Goal: Information Seeking & Learning: Learn about a topic

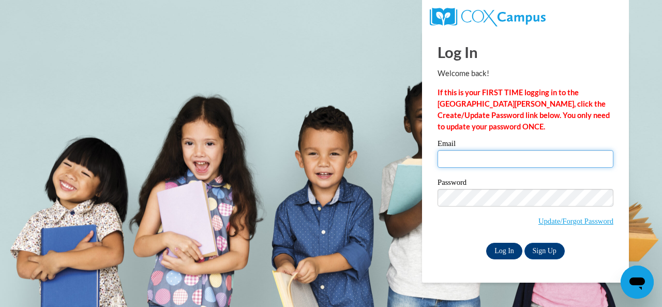
type input "[EMAIL_ADDRESS][DOMAIN_NAME]"
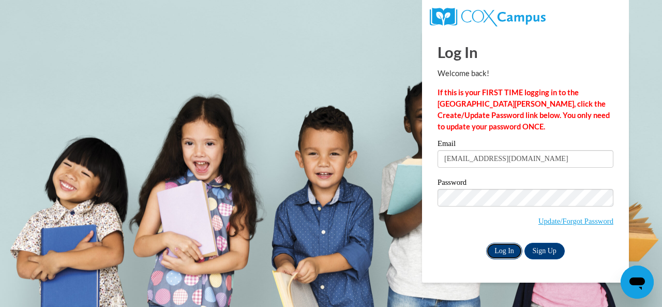
click at [511, 249] on input "Log In" at bounding box center [504, 251] width 36 height 17
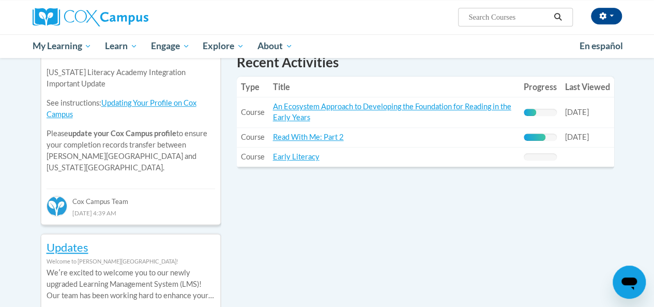
scroll to position [382, 0]
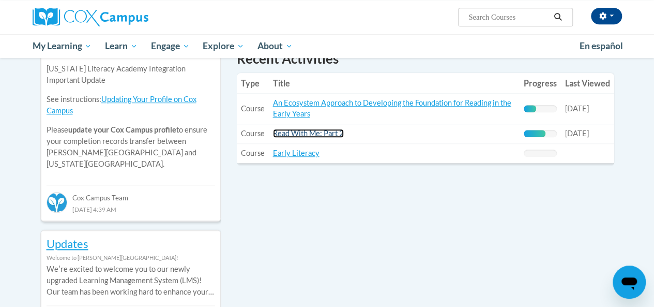
click at [290, 131] on link "Read With Me: Part 2" at bounding box center [308, 133] width 71 height 9
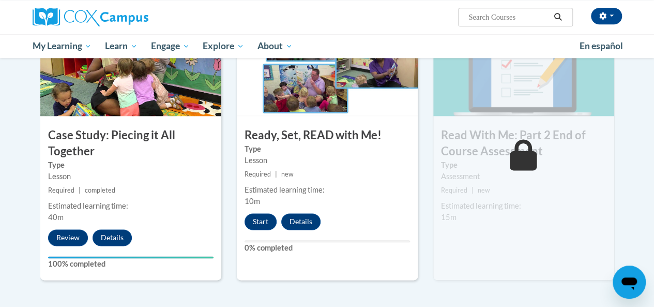
scroll to position [540, 0]
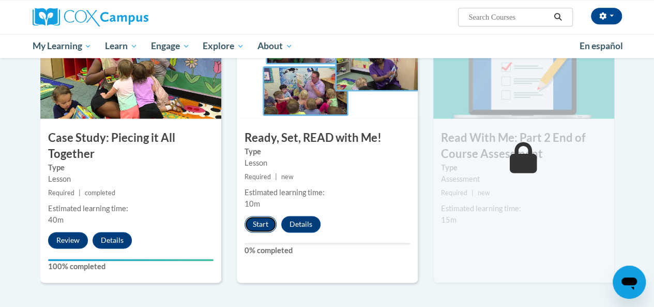
click at [261, 225] on button "Start" at bounding box center [261, 224] width 32 height 17
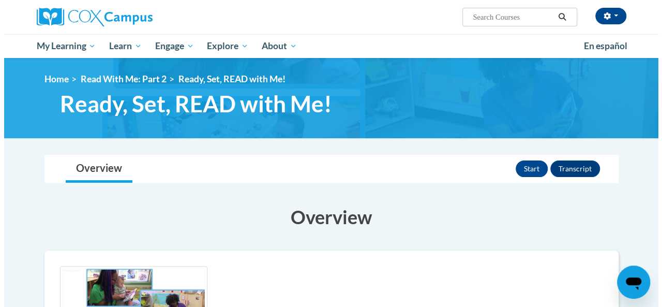
scroll to position [1, 0]
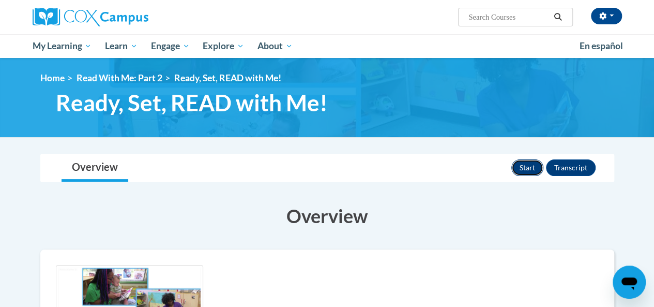
click at [538, 164] on button "Start" at bounding box center [527, 167] width 32 height 17
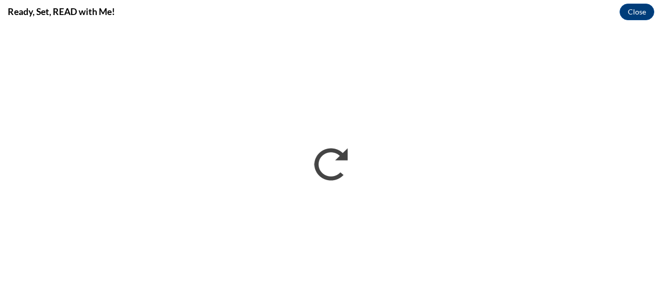
scroll to position [0, 0]
